Goal: Transaction & Acquisition: Purchase product/service

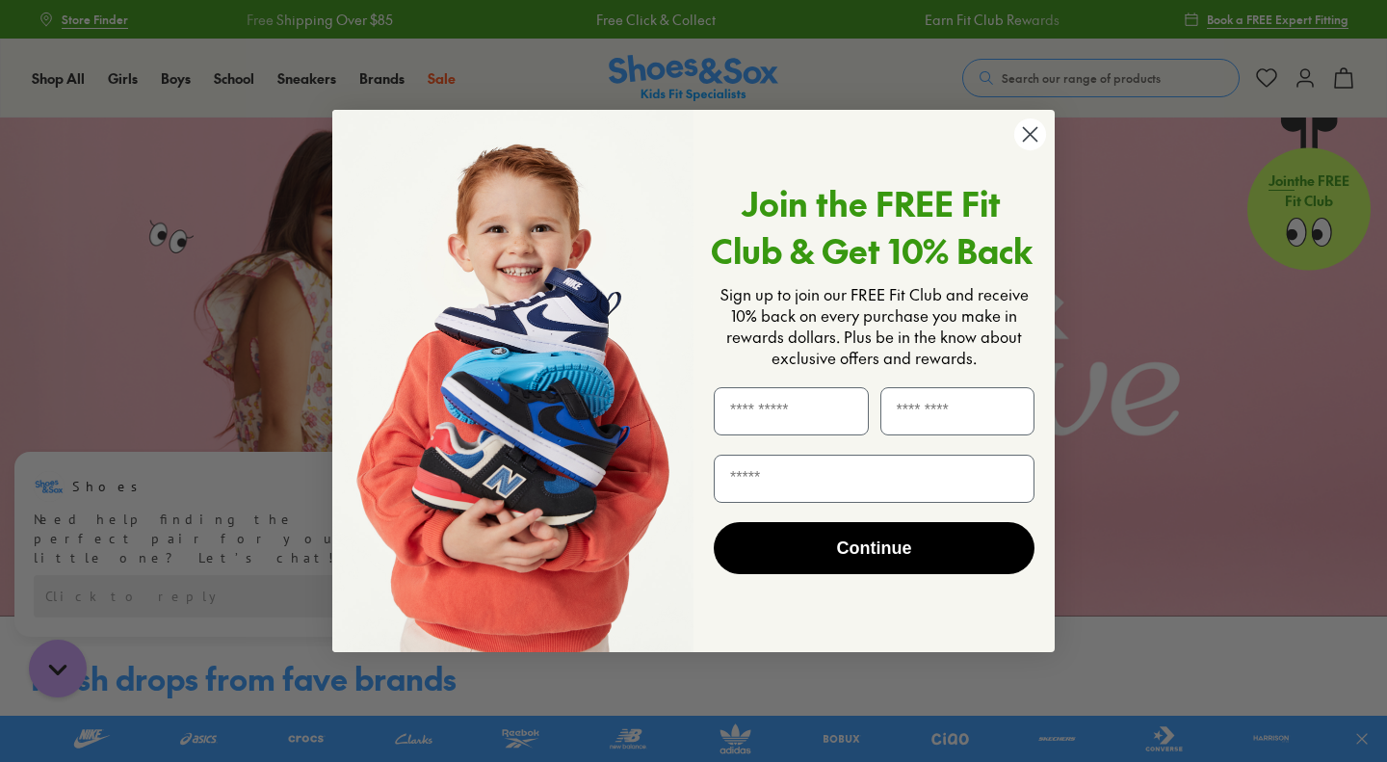
click at [423, 87] on div "Close dialog Join the FREE Fit Club & Get 10% Back Sign up to join our FREE Fit…" at bounding box center [693, 381] width 1387 height 762
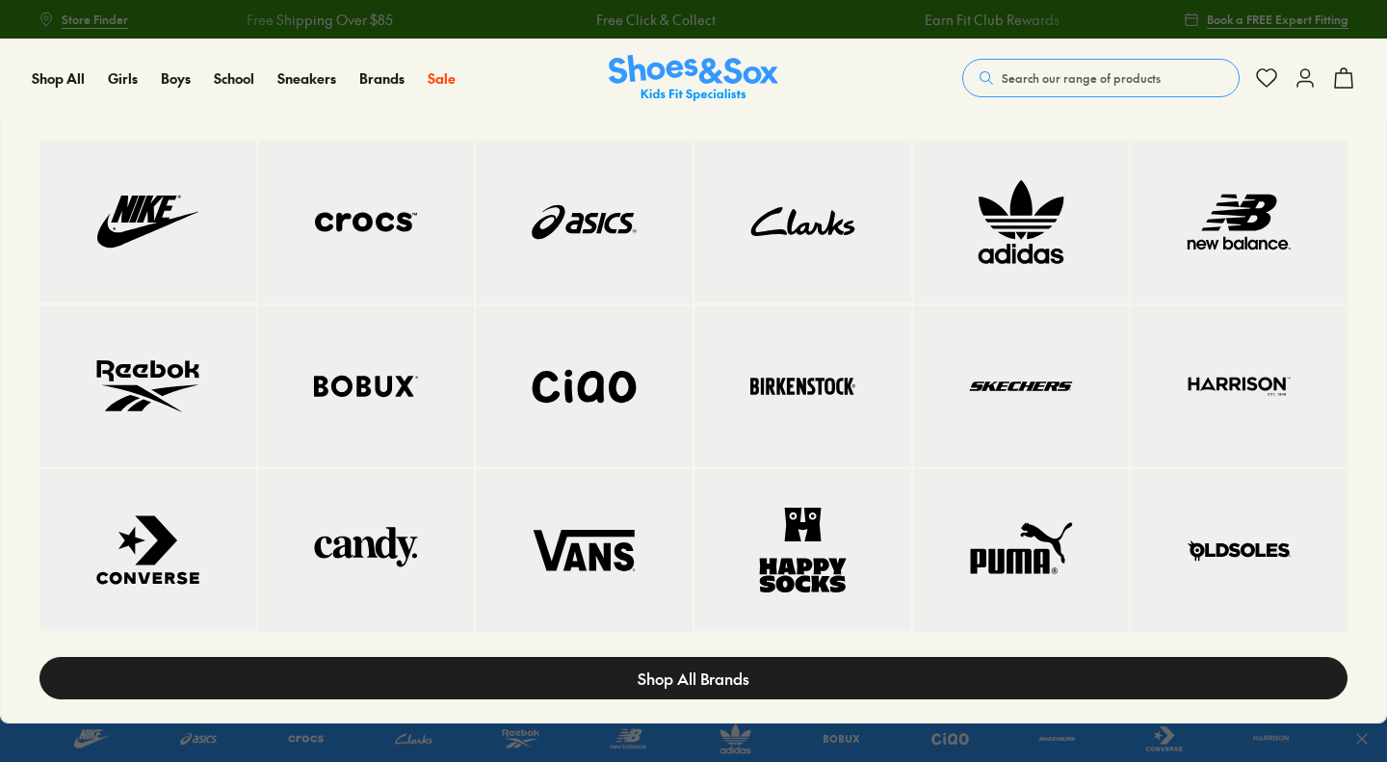
click at [619, 677] on link "Shop All Brands" at bounding box center [694, 678] width 1308 height 42
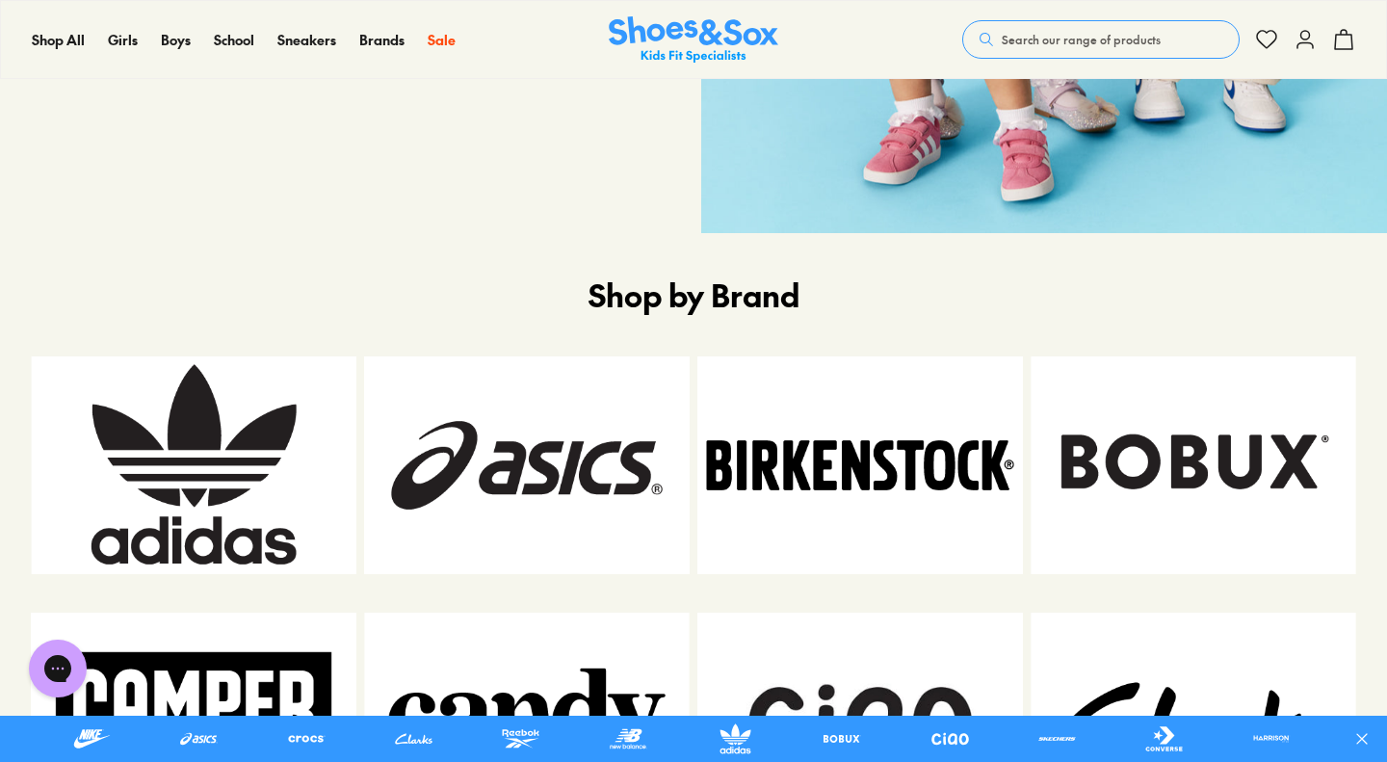
scroll to position [818, 0]
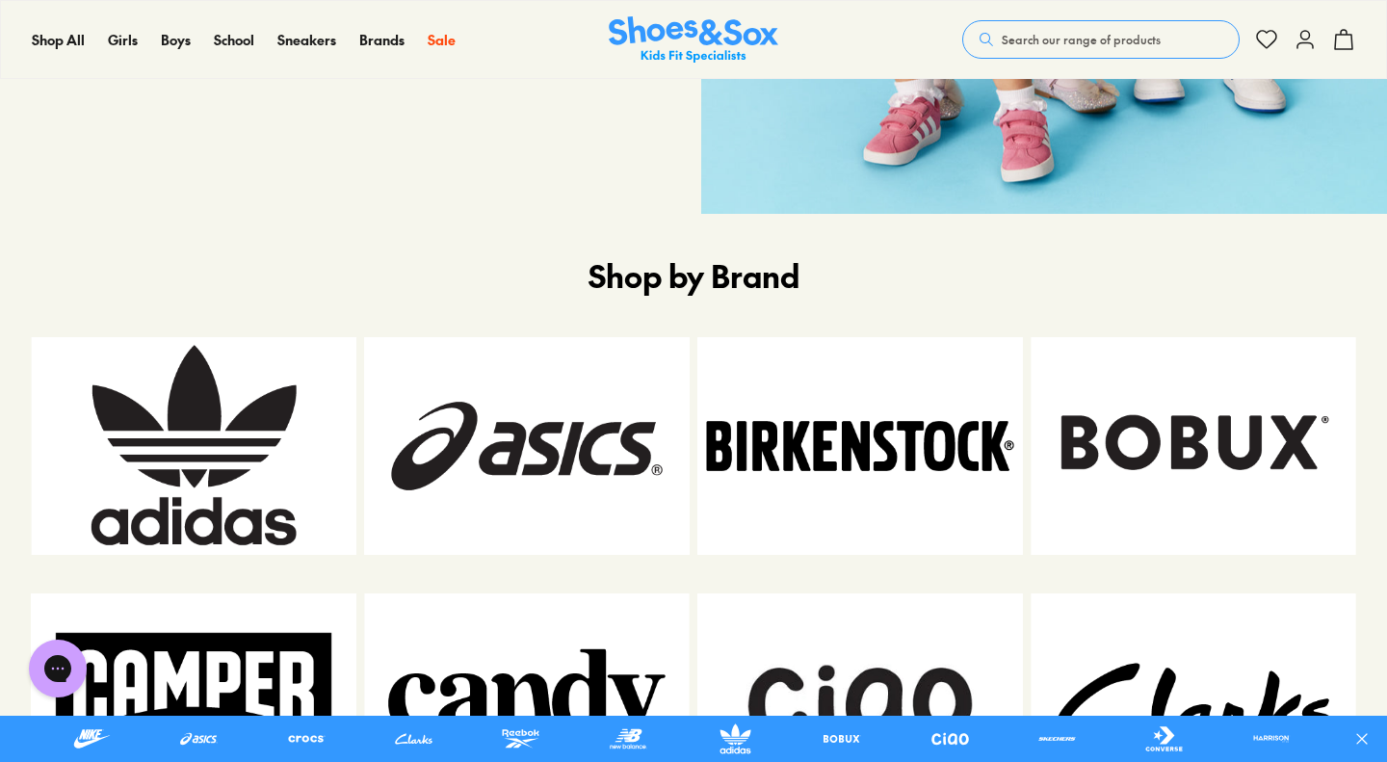
click at [851, 497] on img at bounding box center [861, 445] width 326 height 217
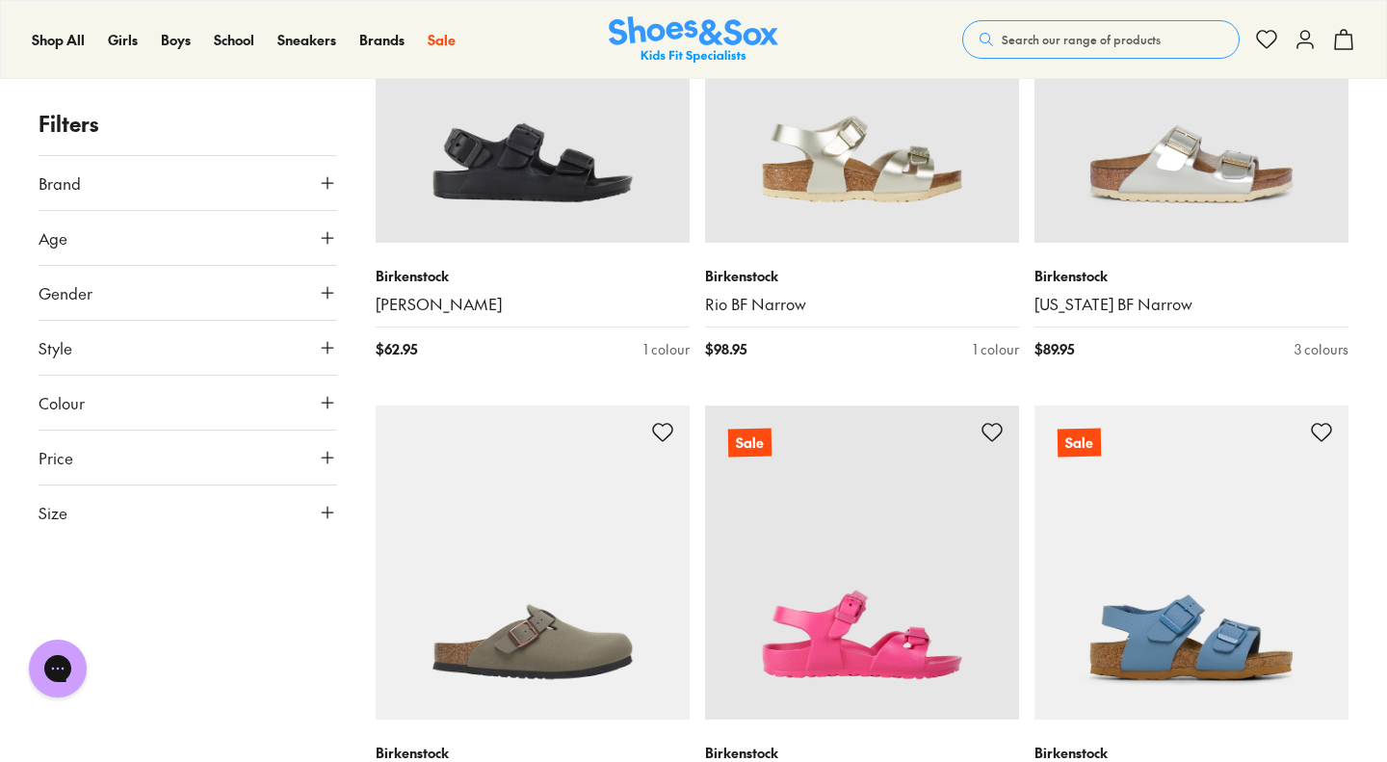
scroll to position [4292, 0]
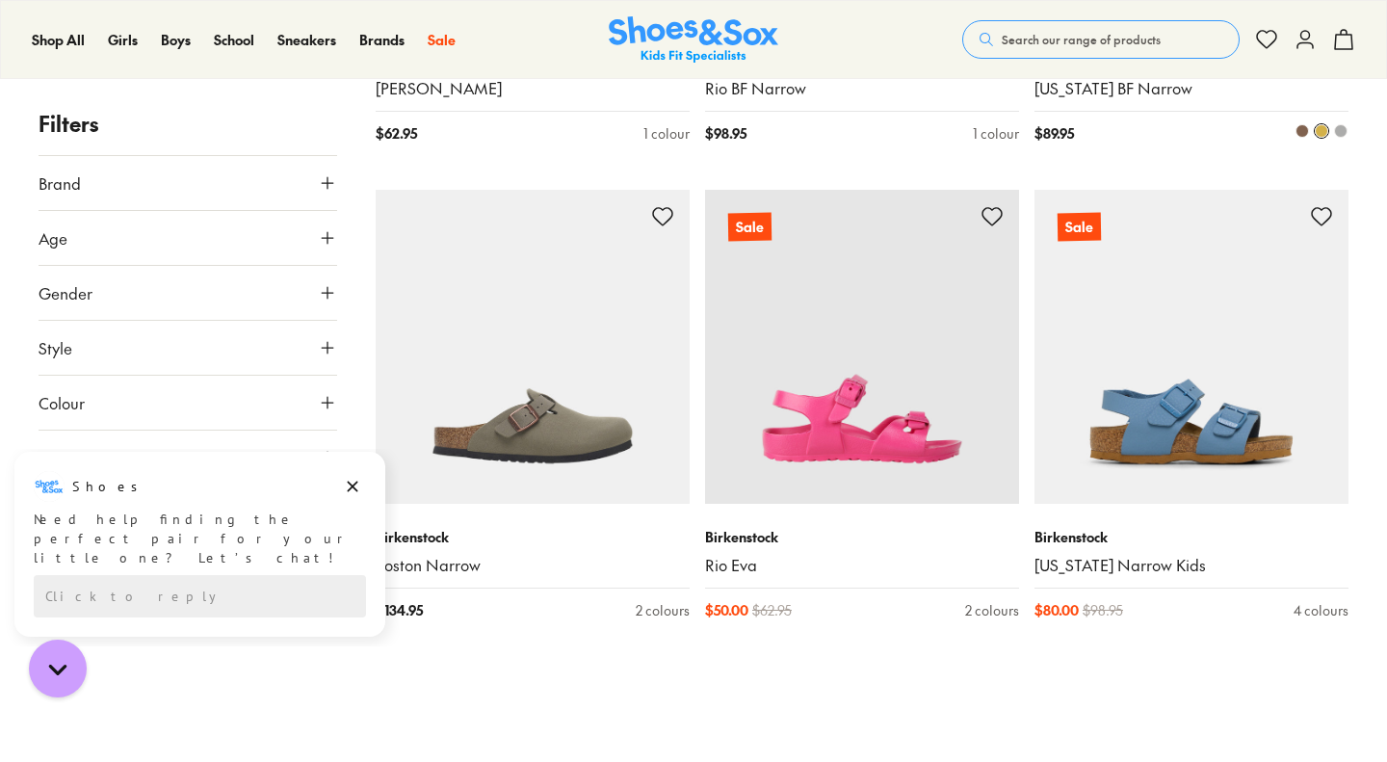
type input "***"
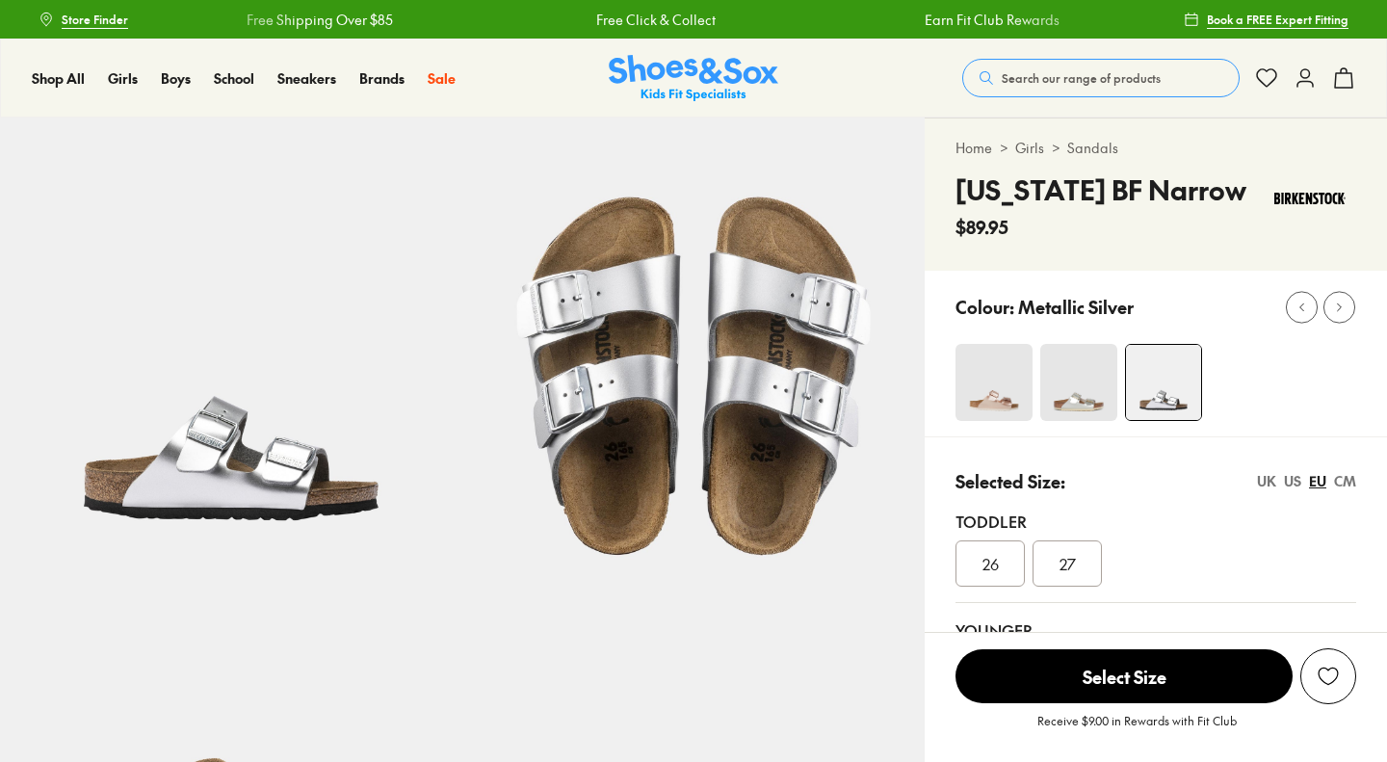
select select "*"
click at [1047, 396] on img at bounding box center [1079, 382] width 77 height 77
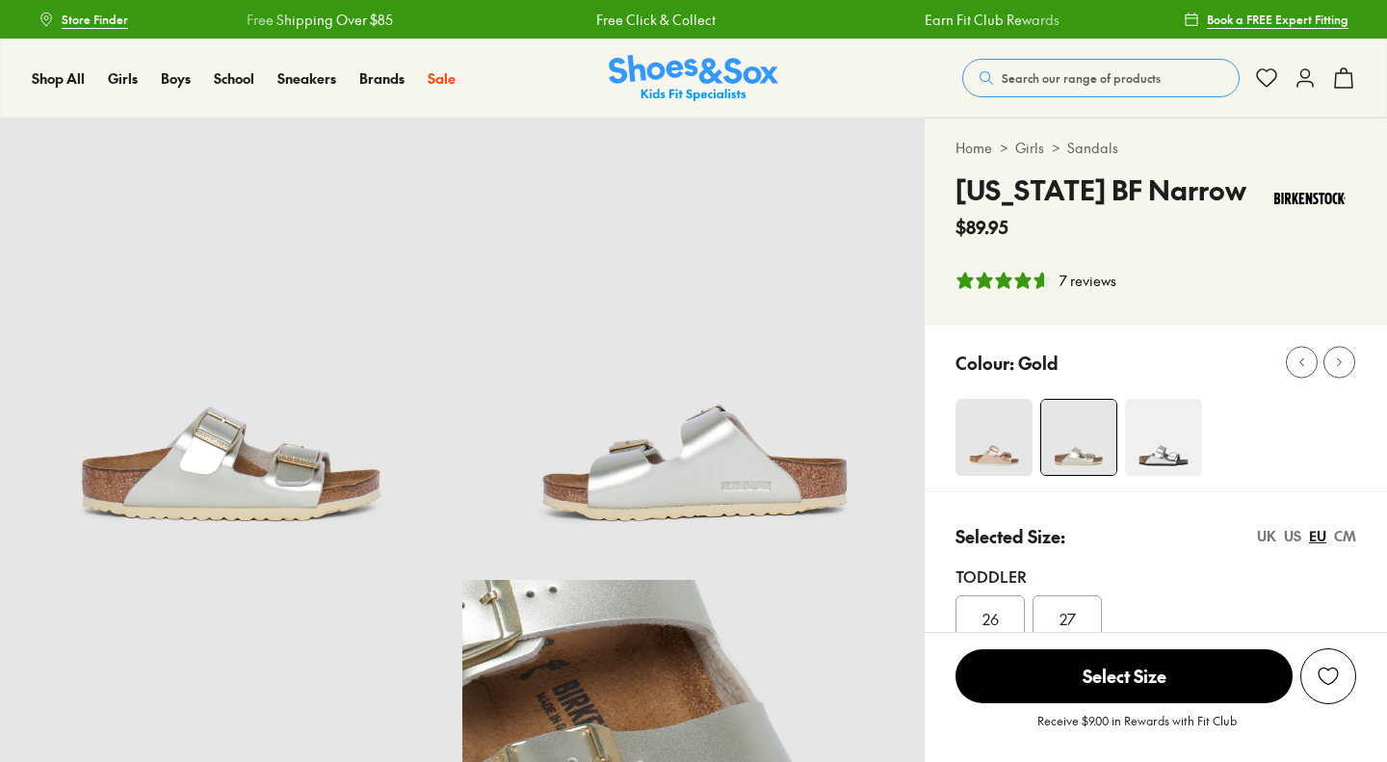
select select "*"
click at [1183, 462] on img at bounding box center [1163, 437] width 77 height 77
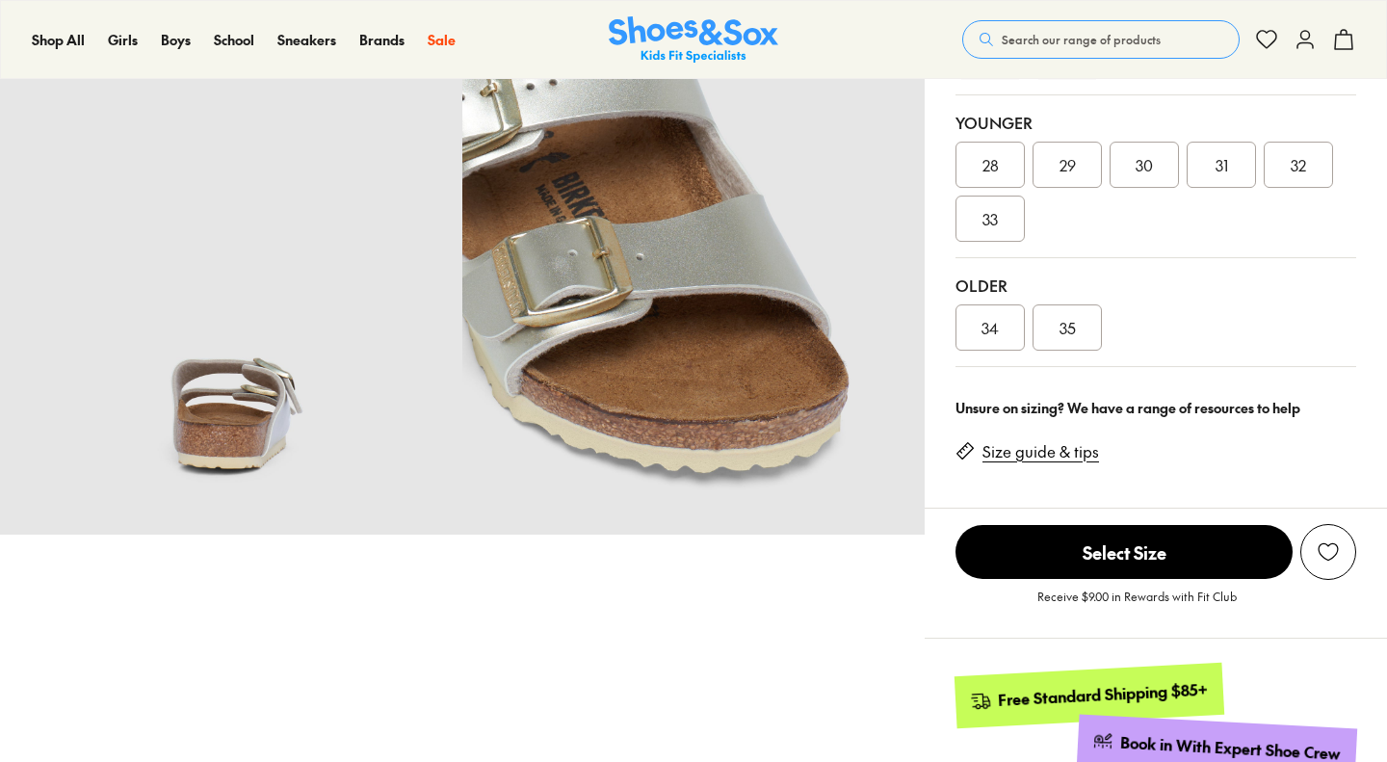
select select "*"
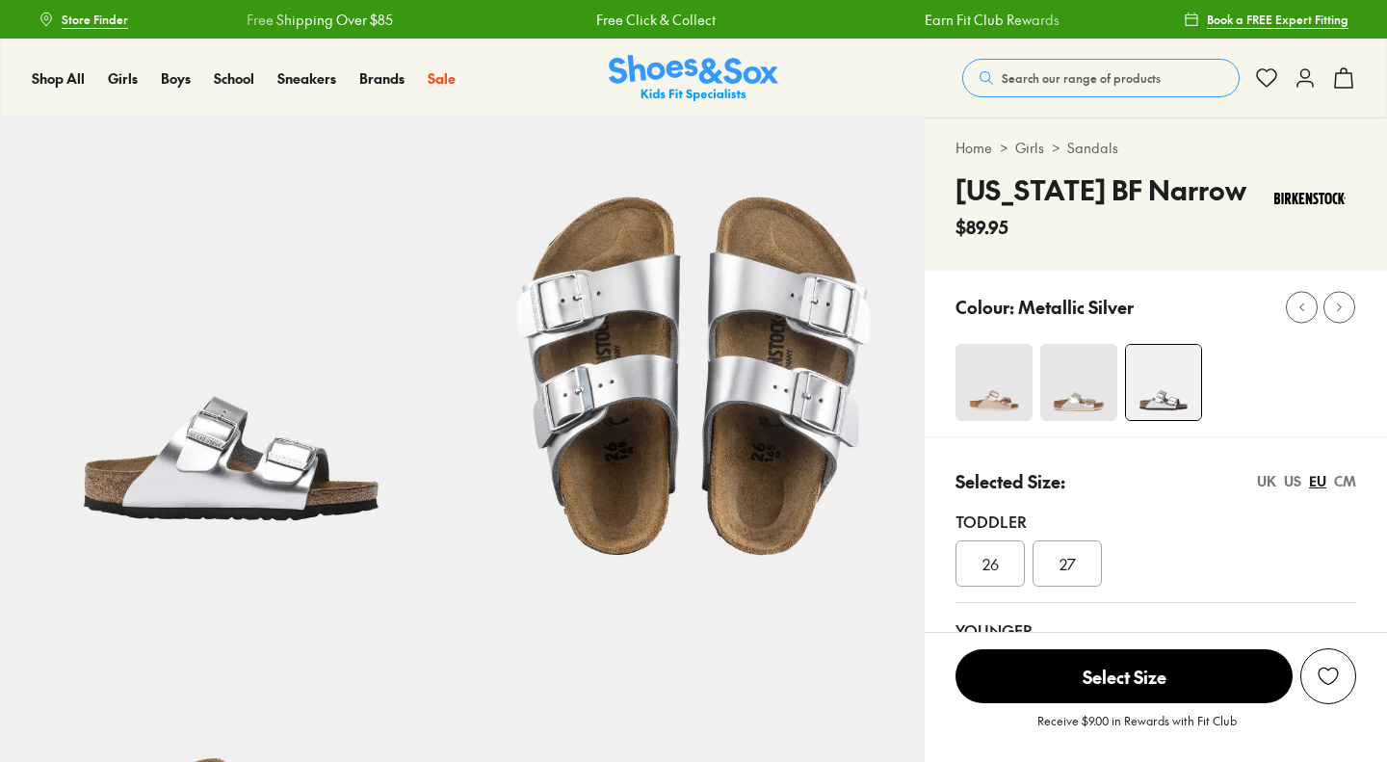
scroll to position [283, 0]
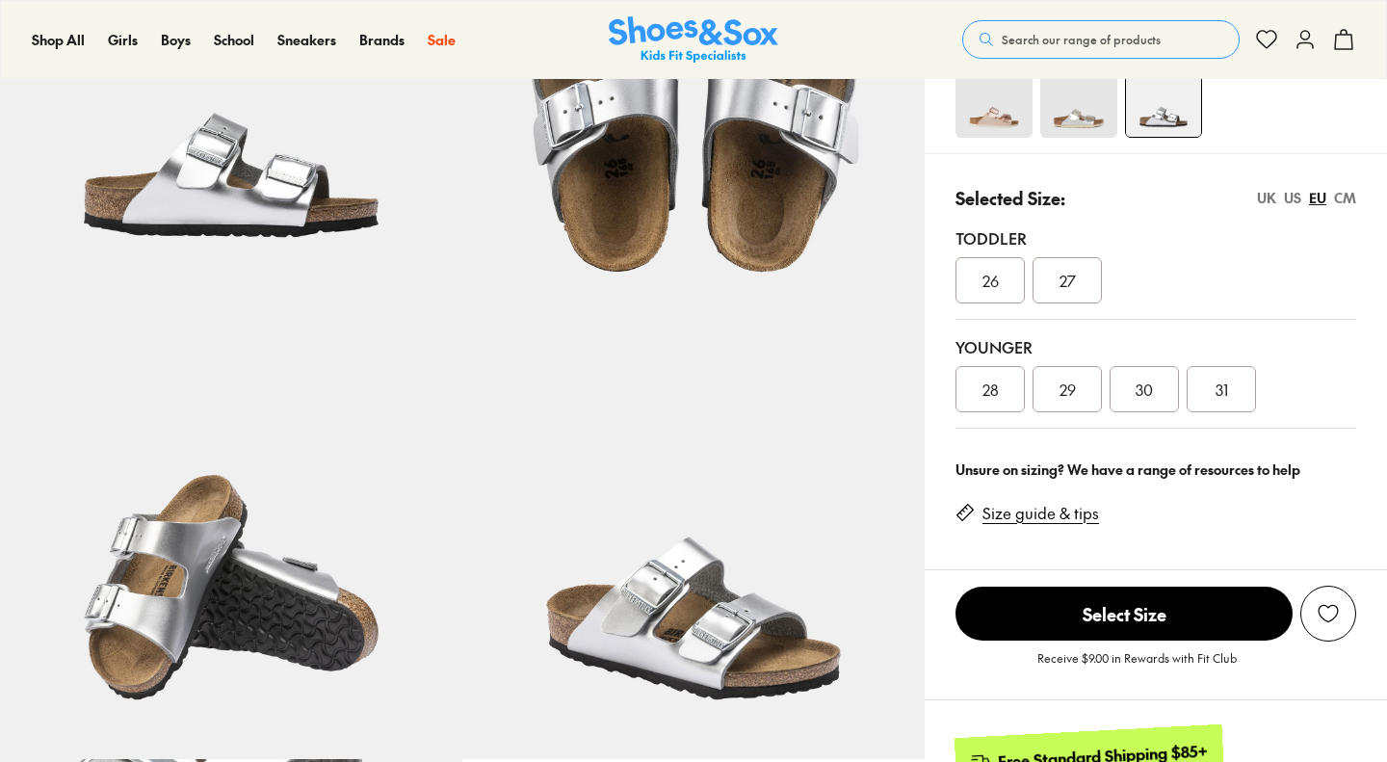
select select "*"
click at [1255, 393] on div "31" at bounding box center [1221, 389] width 69 height 46
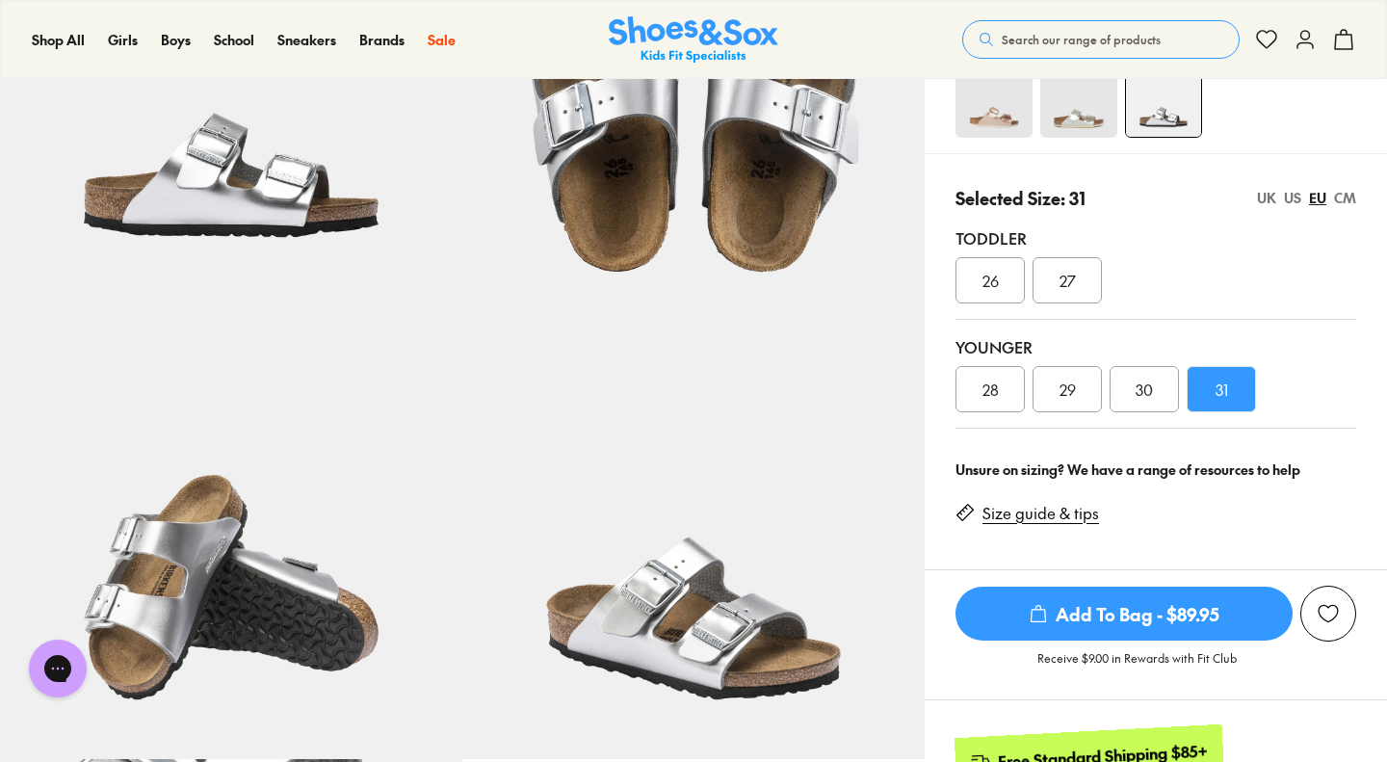
click at [1058, 514] on link "Size guide & tips" at bounding box center [1041, 513] width 117 height 21
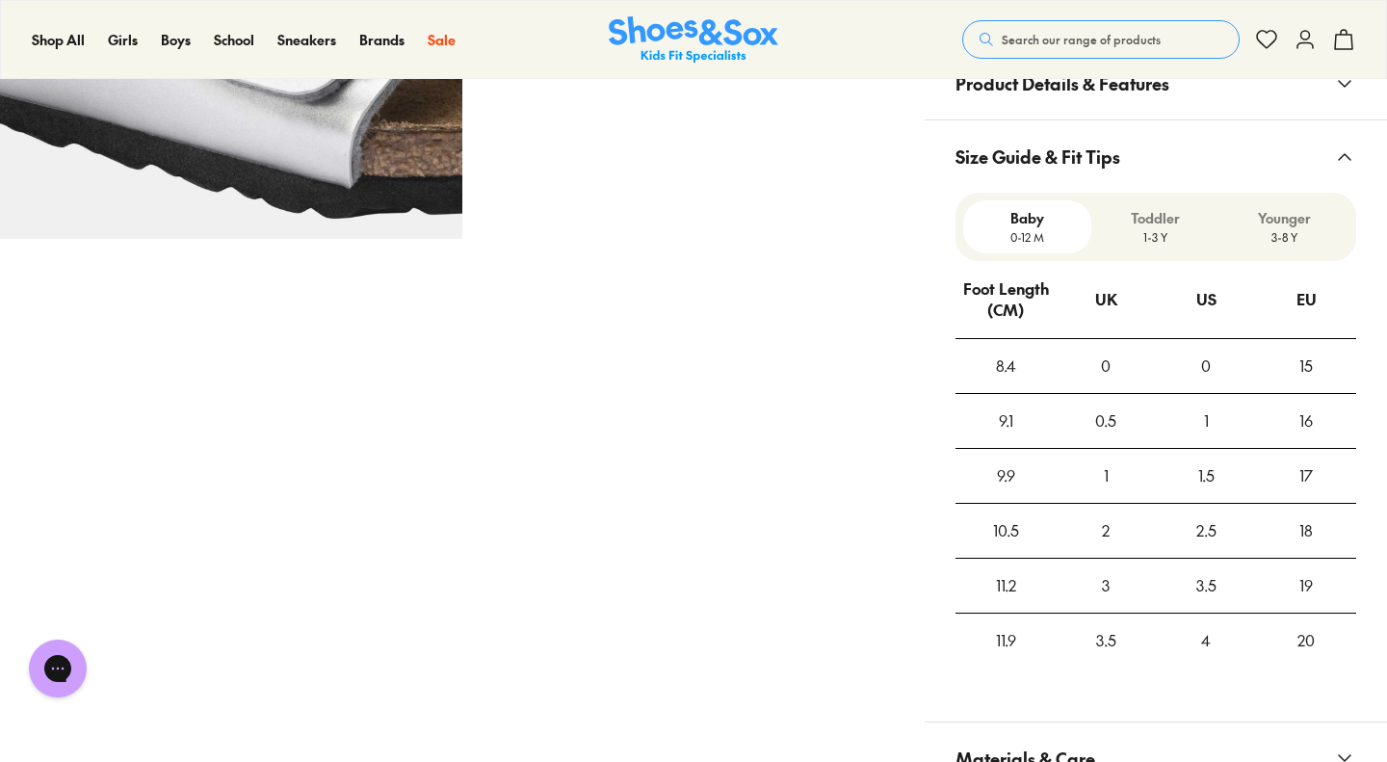
scroll to position [1252, 0]
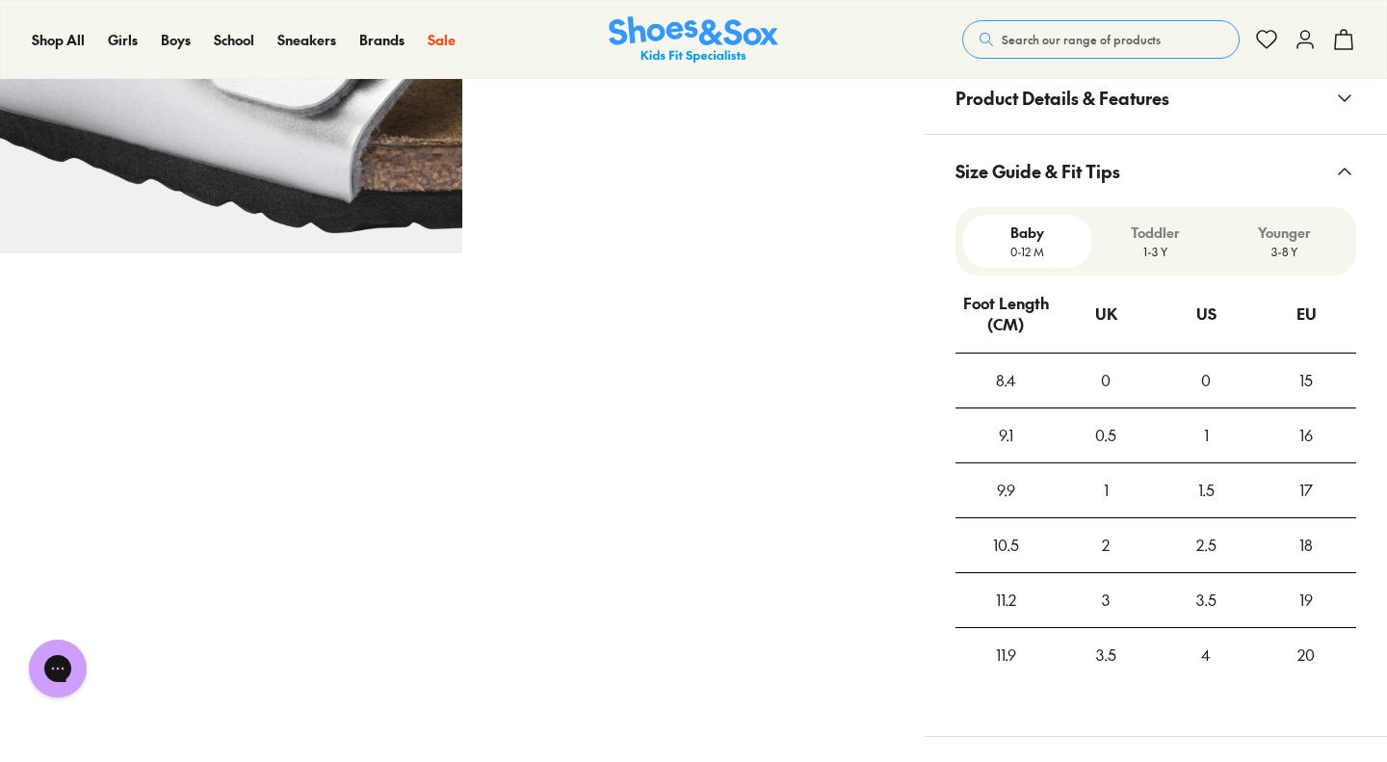
click at [1313, 243] on p "3-8 Y" at bounding box center [1284, 251] width 113 height 17
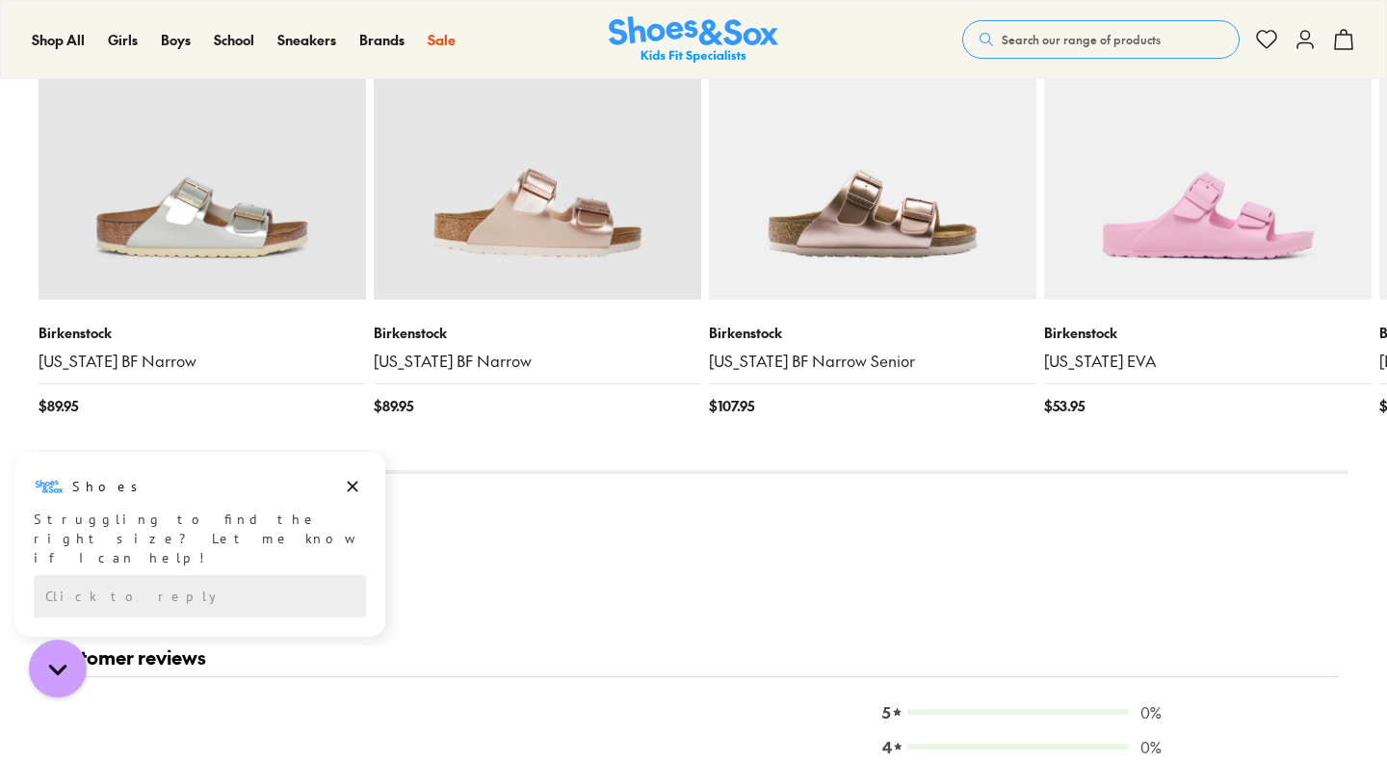
scroll to position [2596, 0]
